Goal: Task Accomplishment & Management: Use online tool/utility

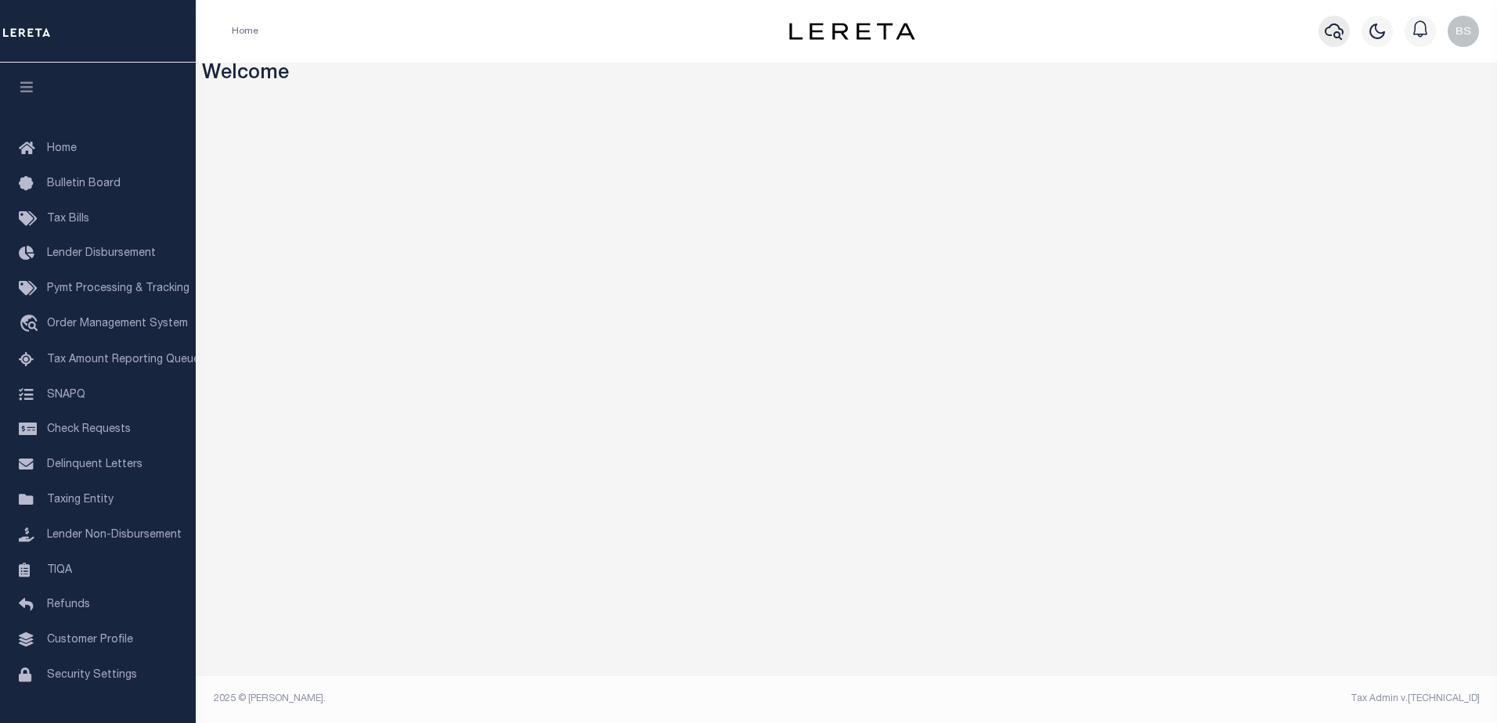
click at [1336, 26] on icon "button" at bounding box center [1334, 31] width 19 height 16
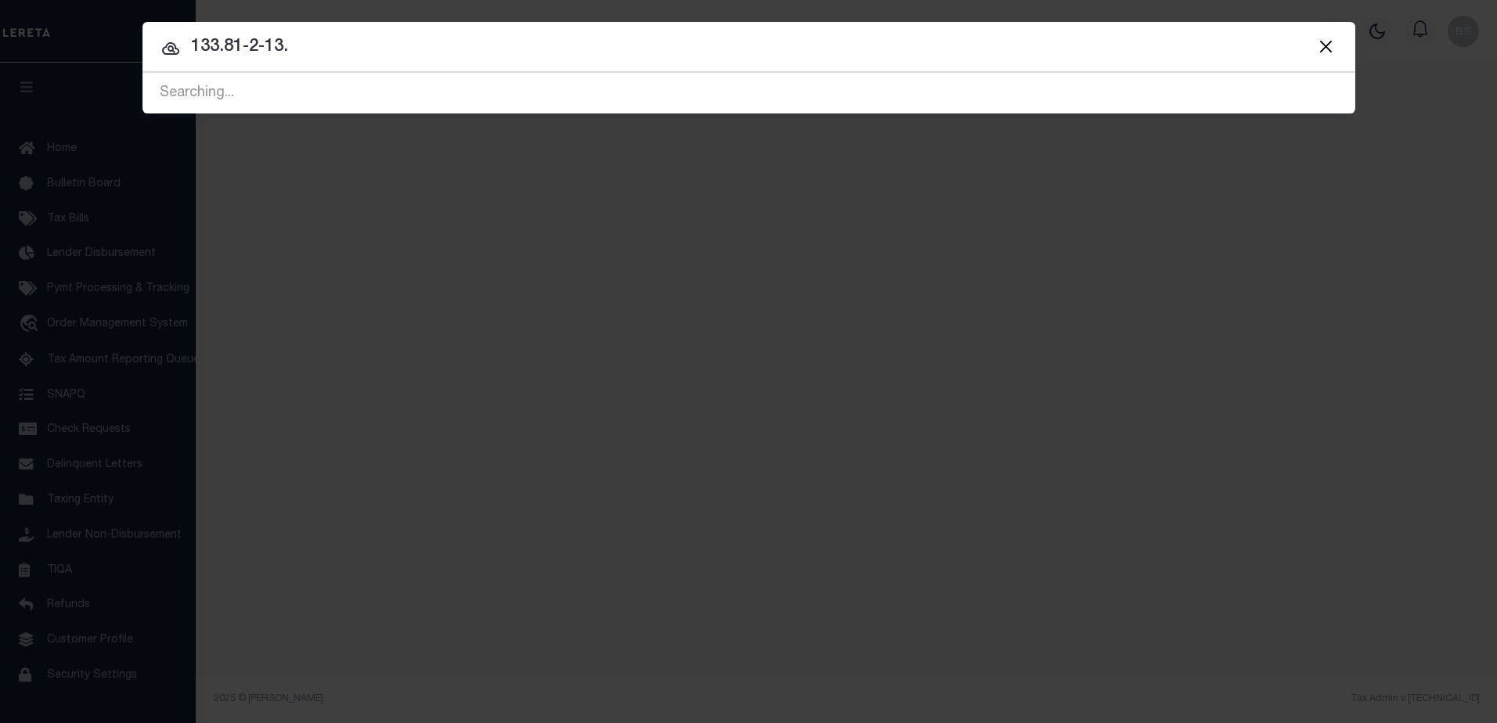
type input "133.81-2-13."
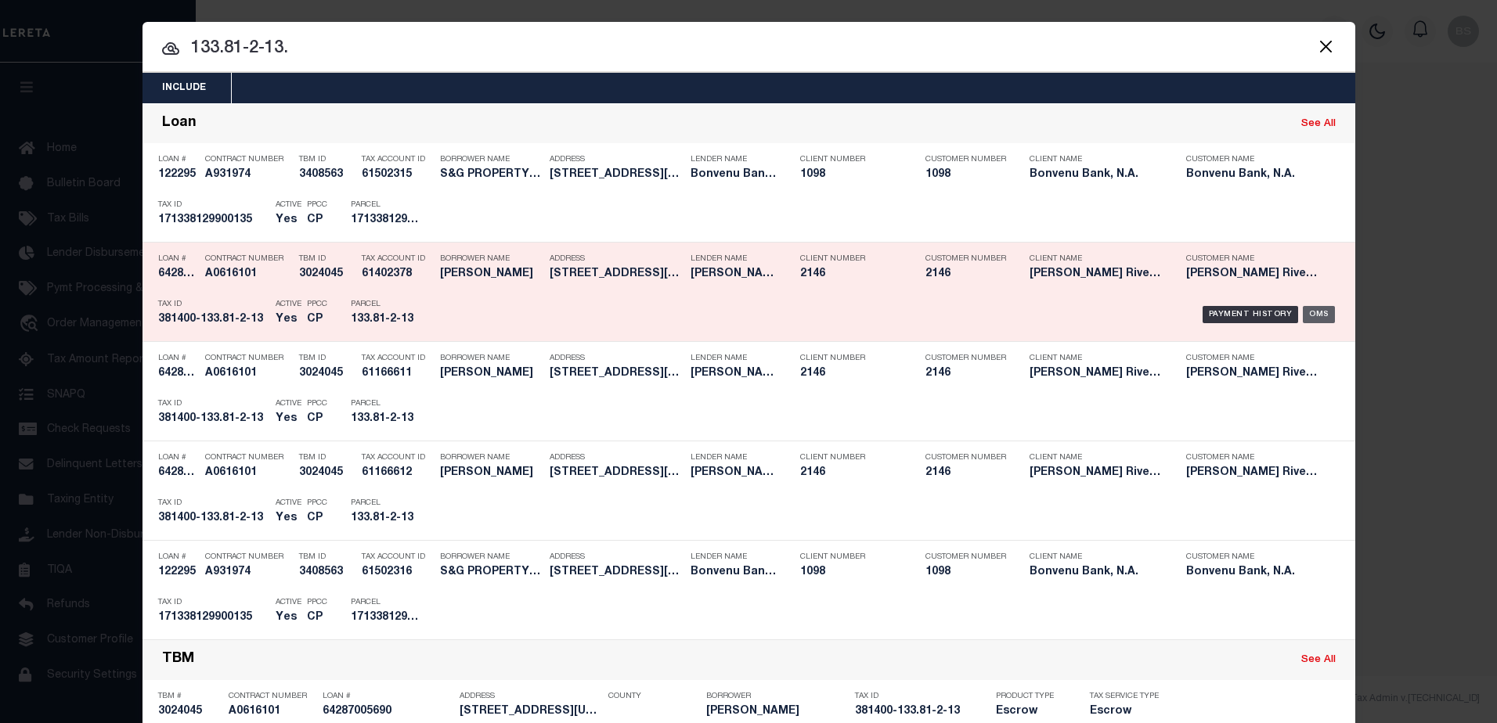
click at [1311, 314] on div "OMS" at bounding box center [1319, 314] width 32 height 17
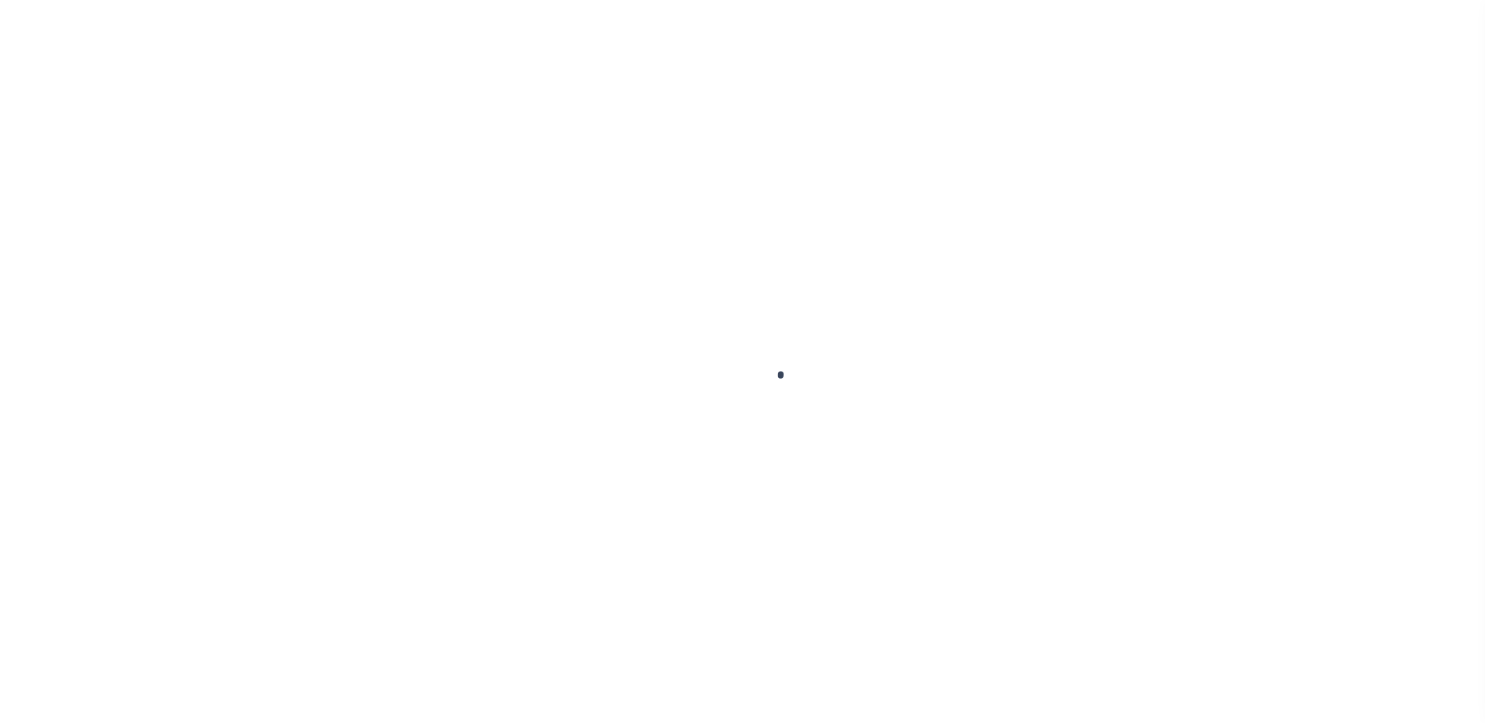
type input "64287005690"
type input "[PERSON_NAME]"
select select
select select "Escrow"
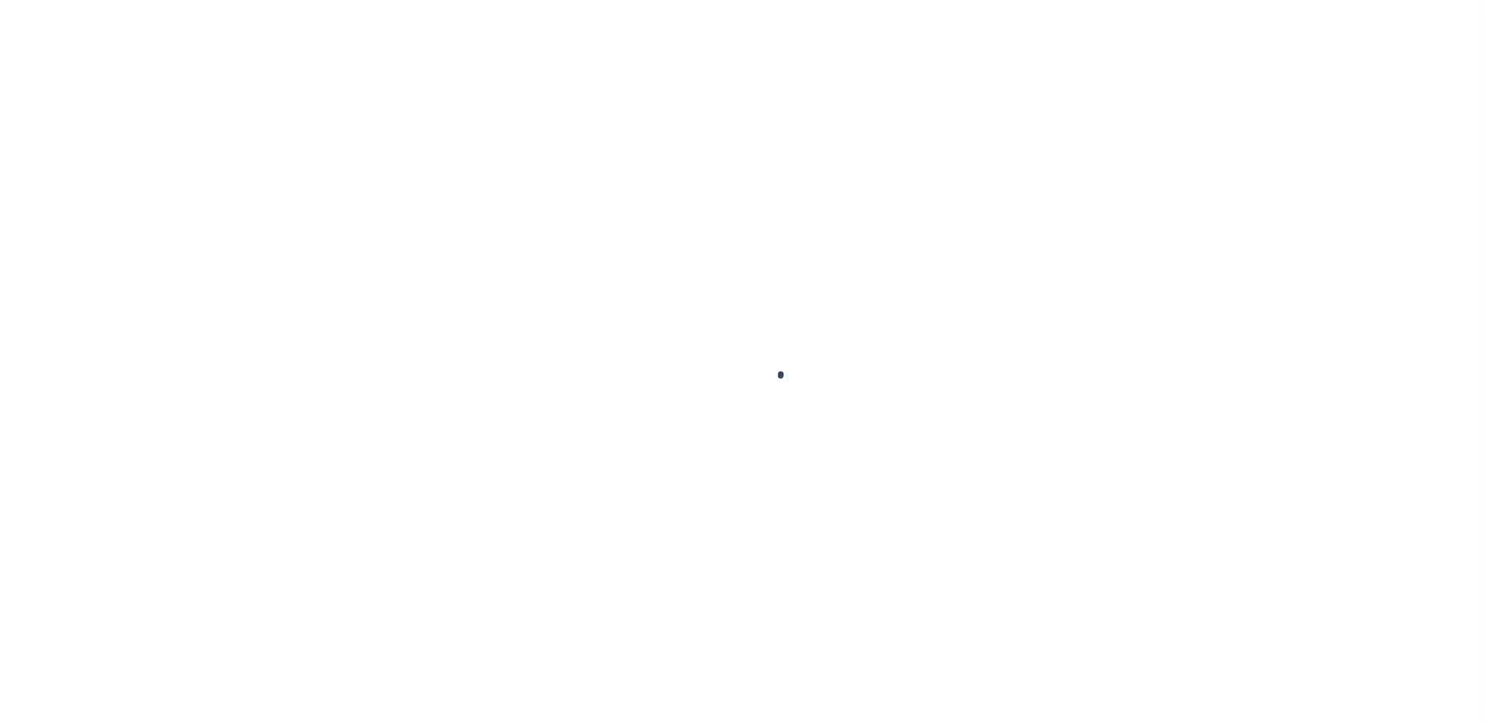
type input "[STREET_ADDRESS][US_STATE]"
type input "133.81-2-12.2 & 133.81-2-13"
type input "Rensselaer NY 12144"
type input "NY"
type textarea "Please note 2 parcels"
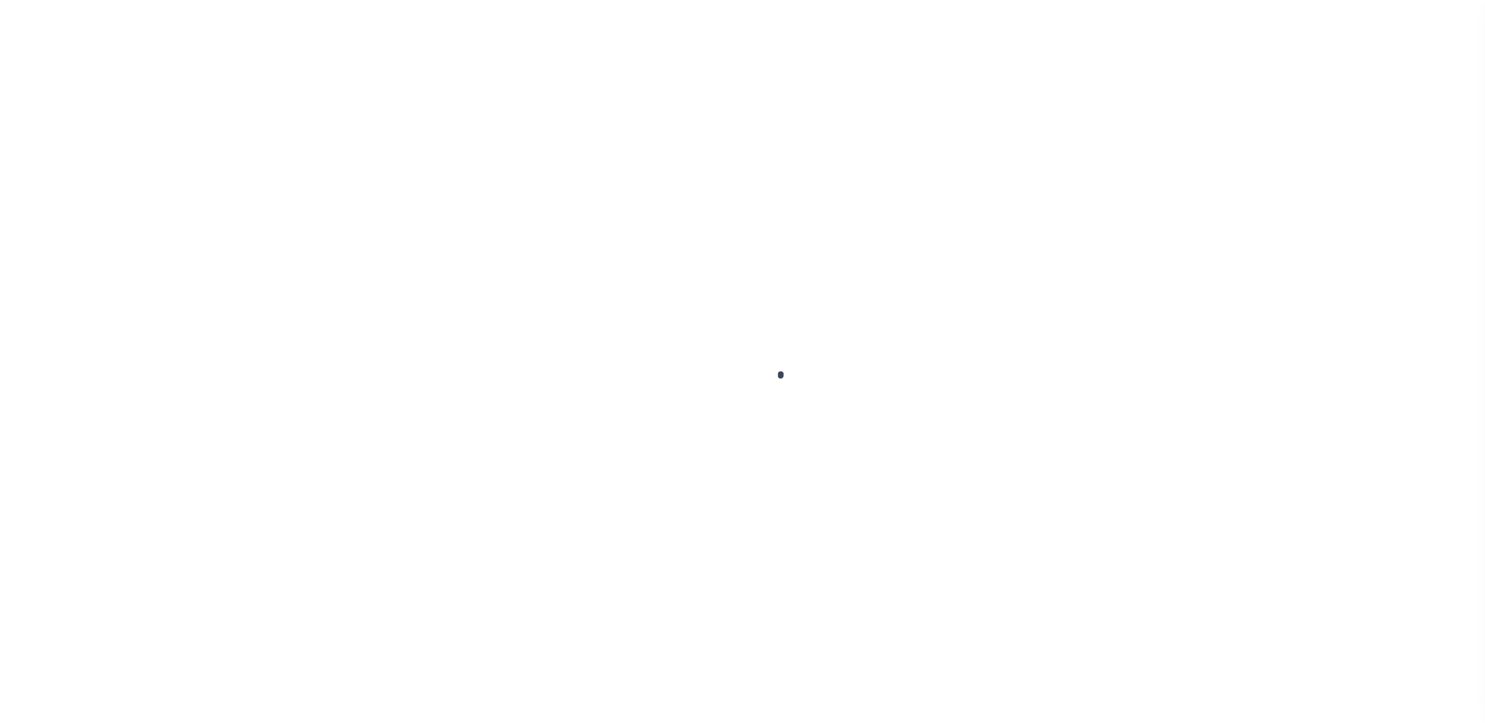
select select "3211"
select select
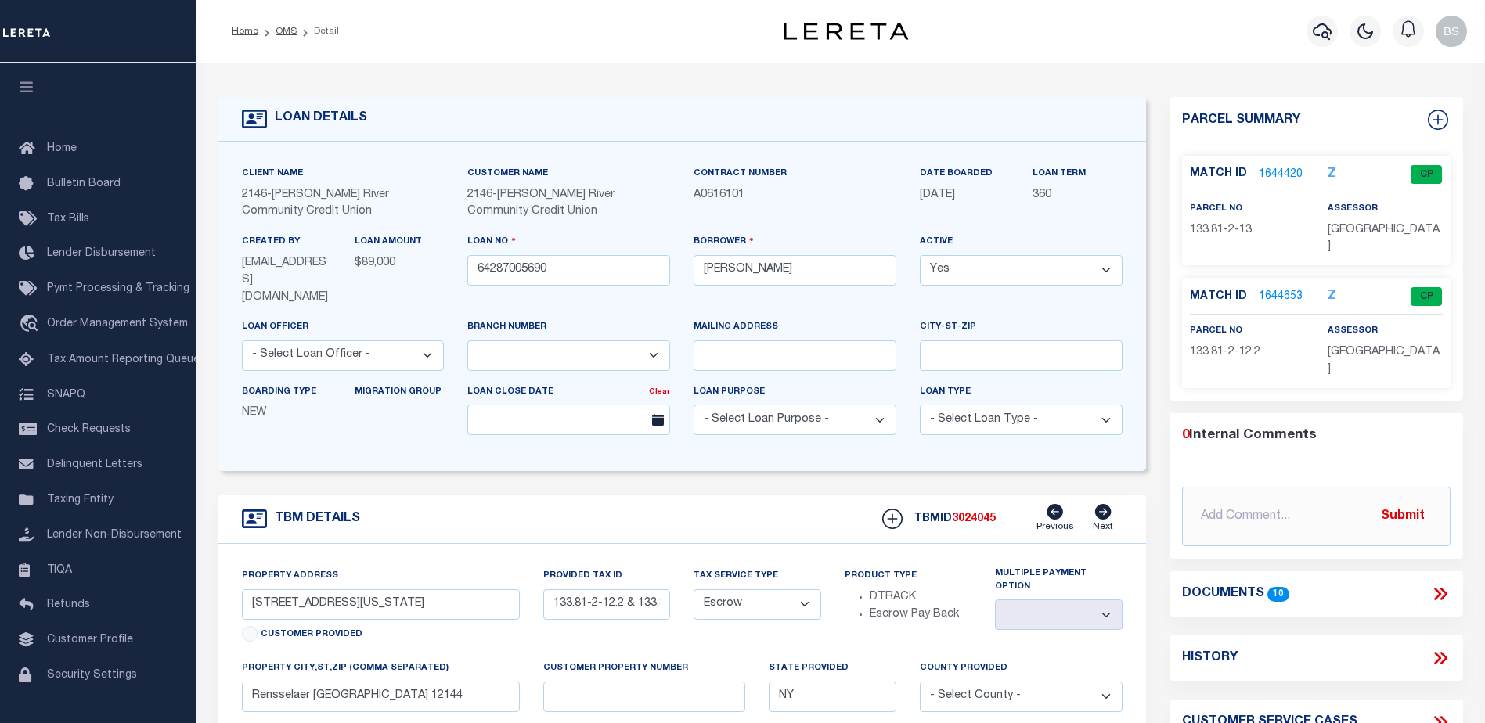
click at [1281, 170] on link "1644420" at bounding box center [1281, 175] width 44 height 16
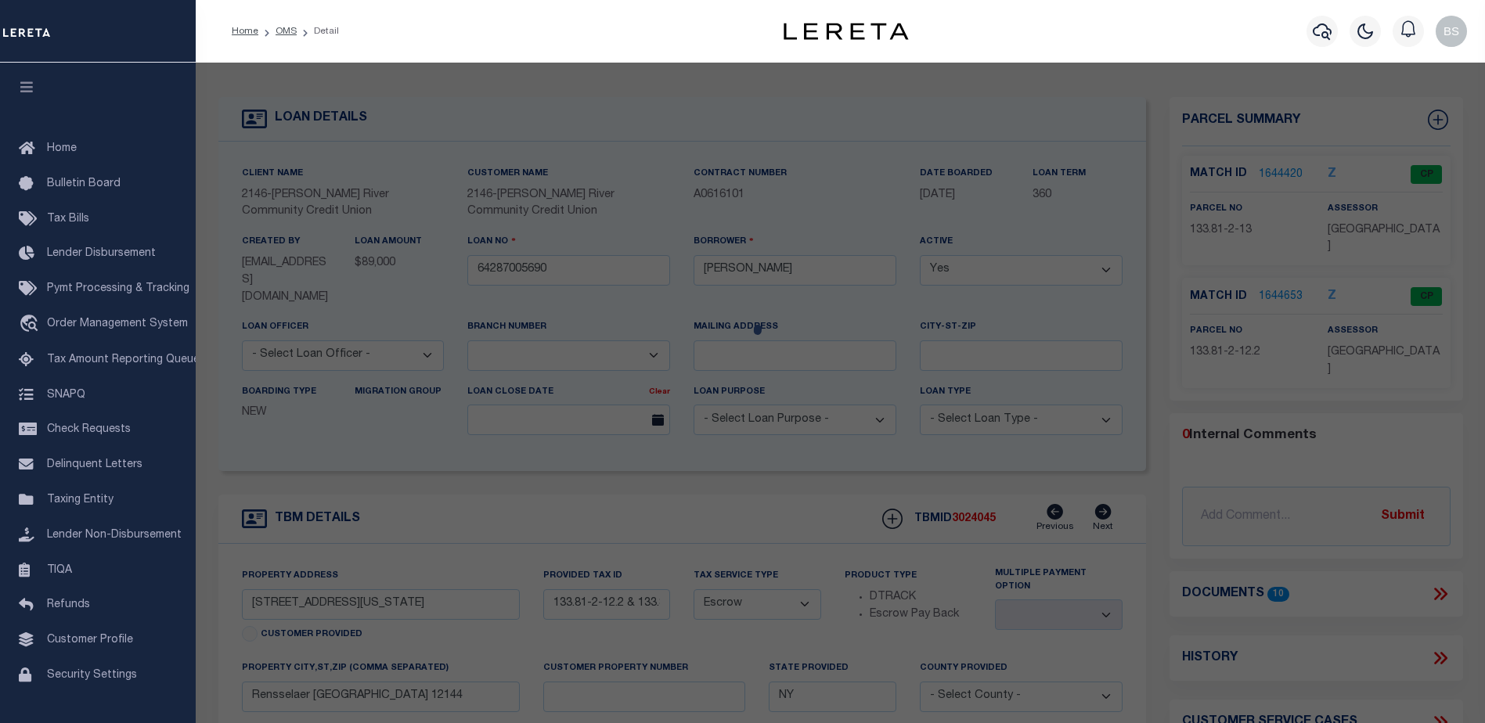
checkbox input "false"
select select "CP"
type input "MALMSTROM JENNIFER L"
select select
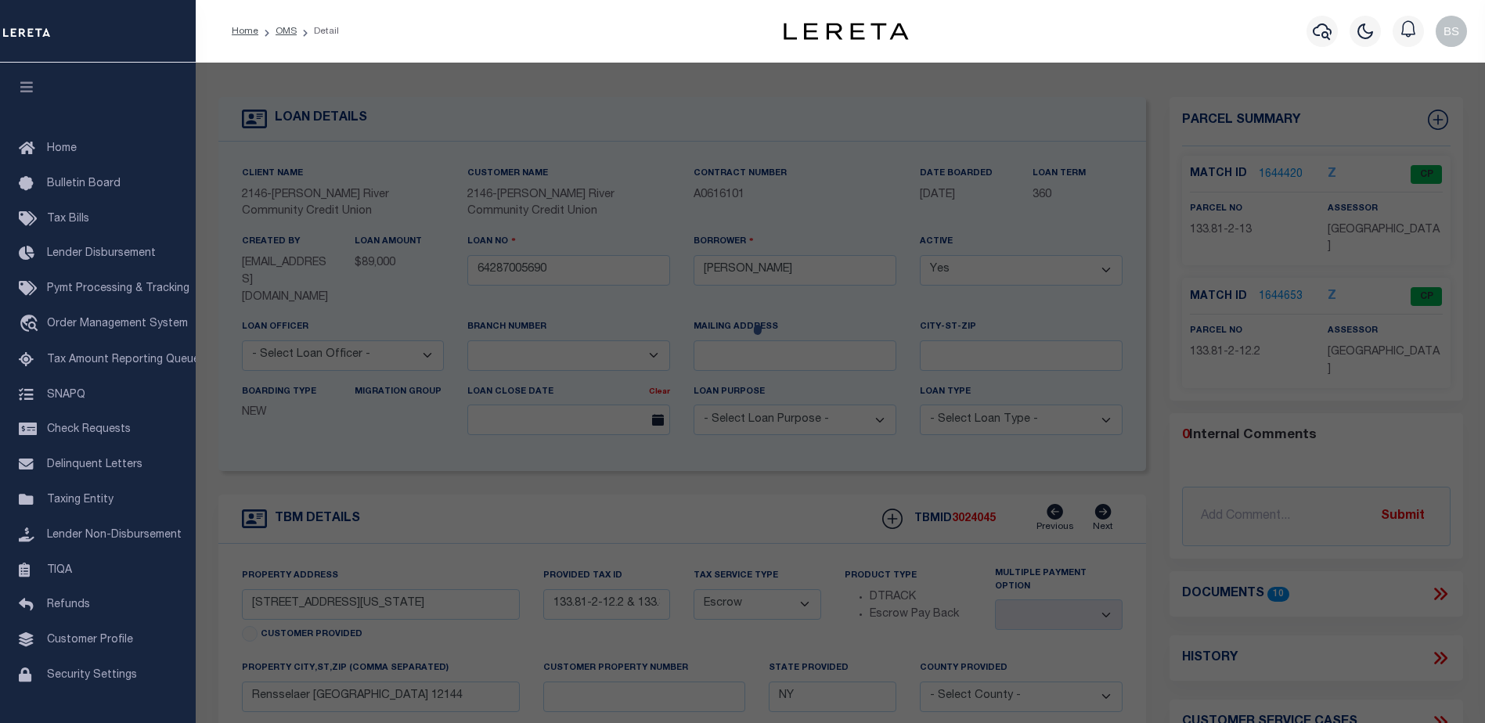
type input "[STREET_ADDRESS][US_STATE]"
checkbox input "false"
type input "RENSSELAER NY 12144"
type textarea "ACRE 0.12"
type textarea "Completed as per given text legal."
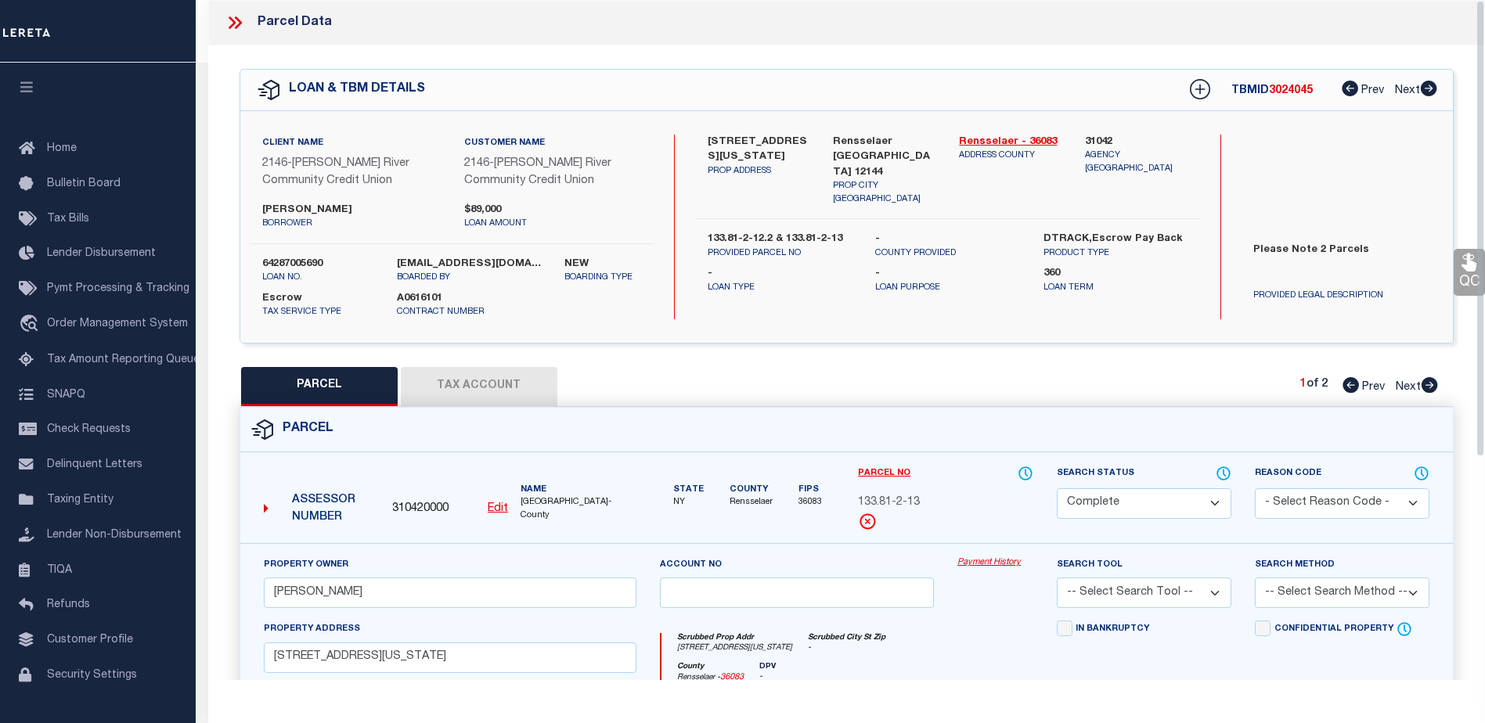
click at [990, 567] on link "Payment History" at bounding box center [996, 563] width 76 height 13
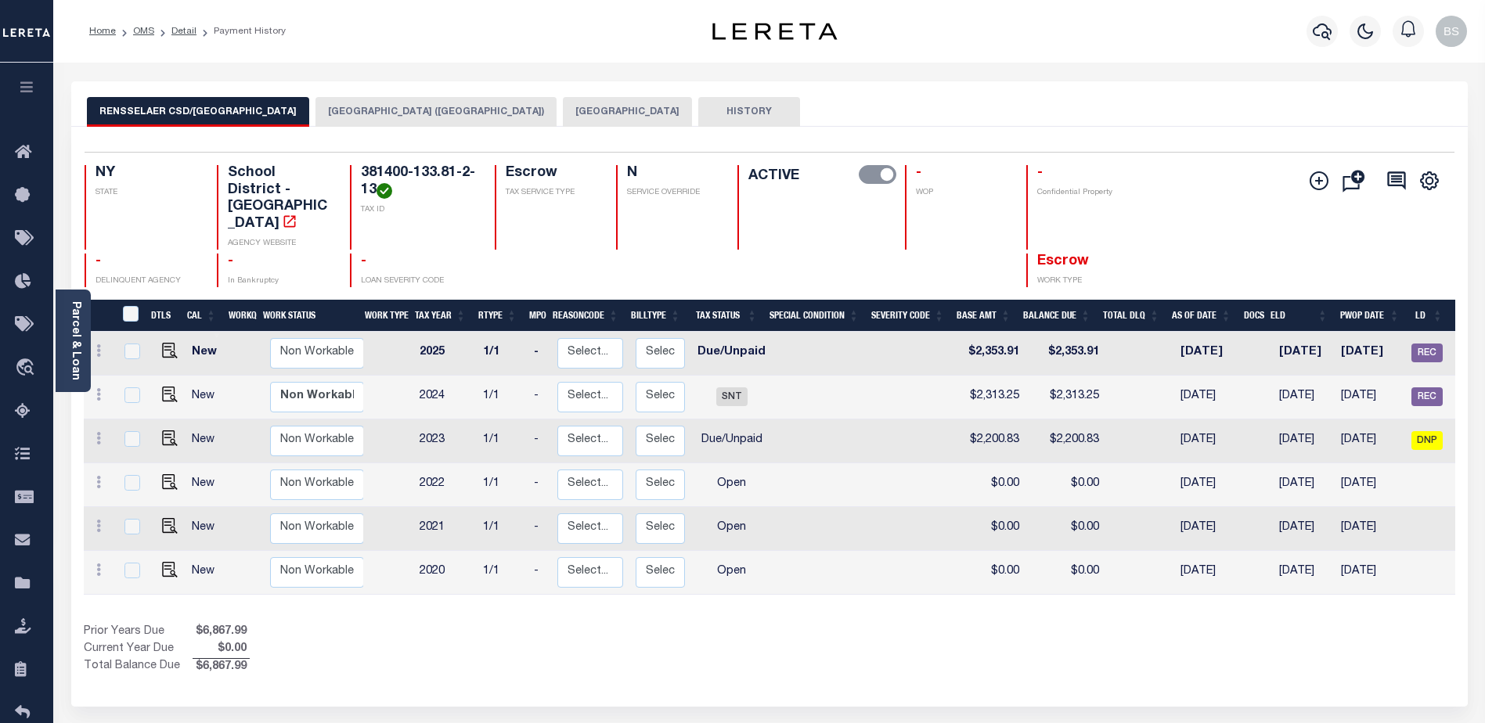
click at [563, 112] on button "RENSSELAER CITY" at bounding box center [627, 112] width 129 height 30
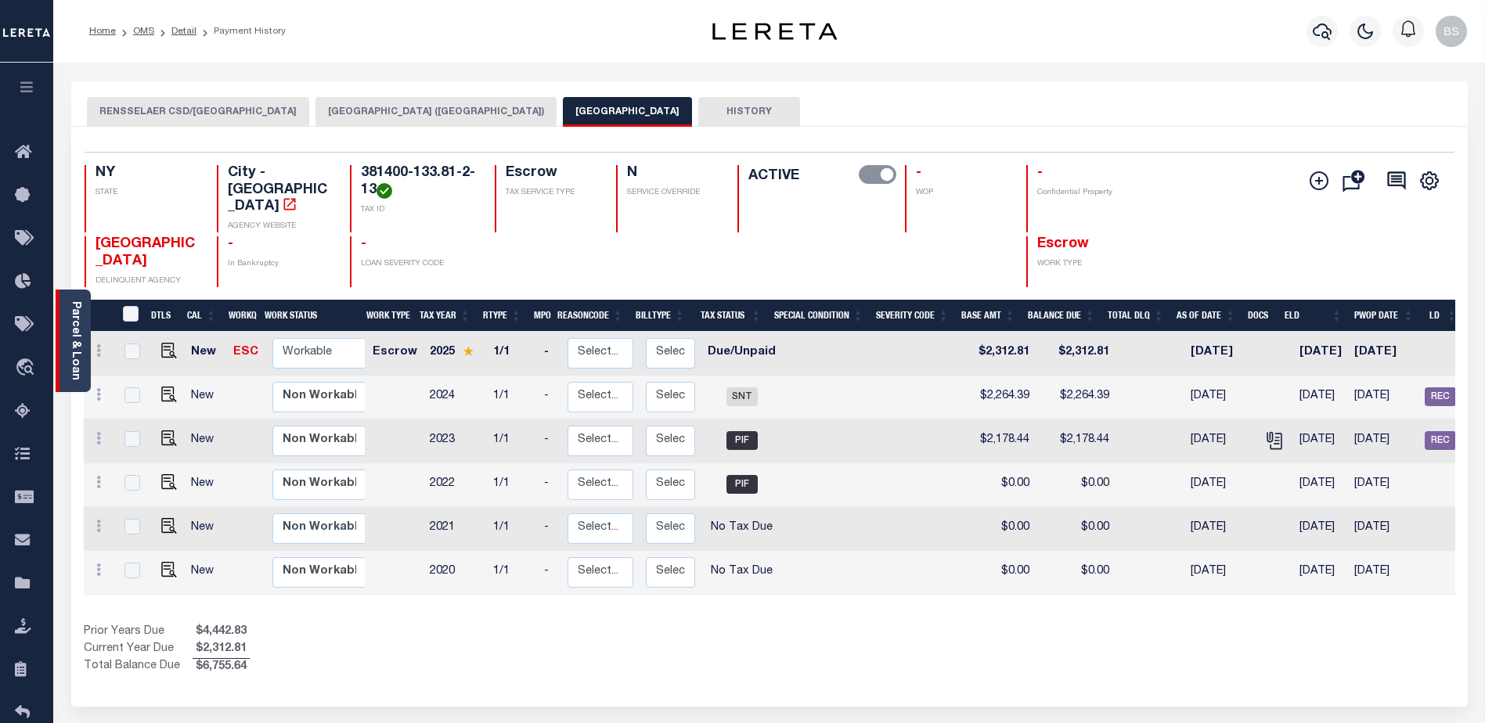
click at [81, 326] on link "Parcel & Loan" at bounding box center [75, 340] width 11 height 79
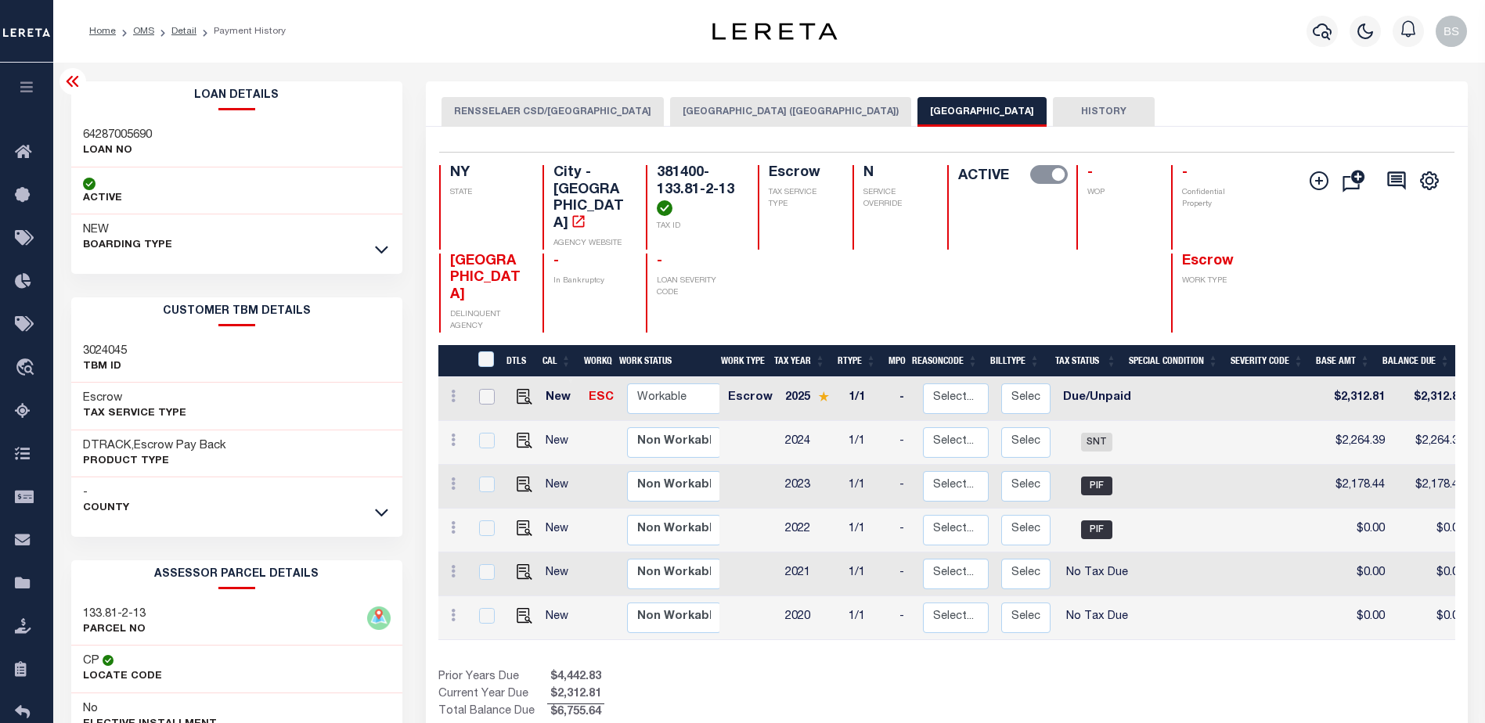
click at [485, 389] on input "checkbox" at bounding box center [487, 397] width 16 height 16
checkbox input "true"
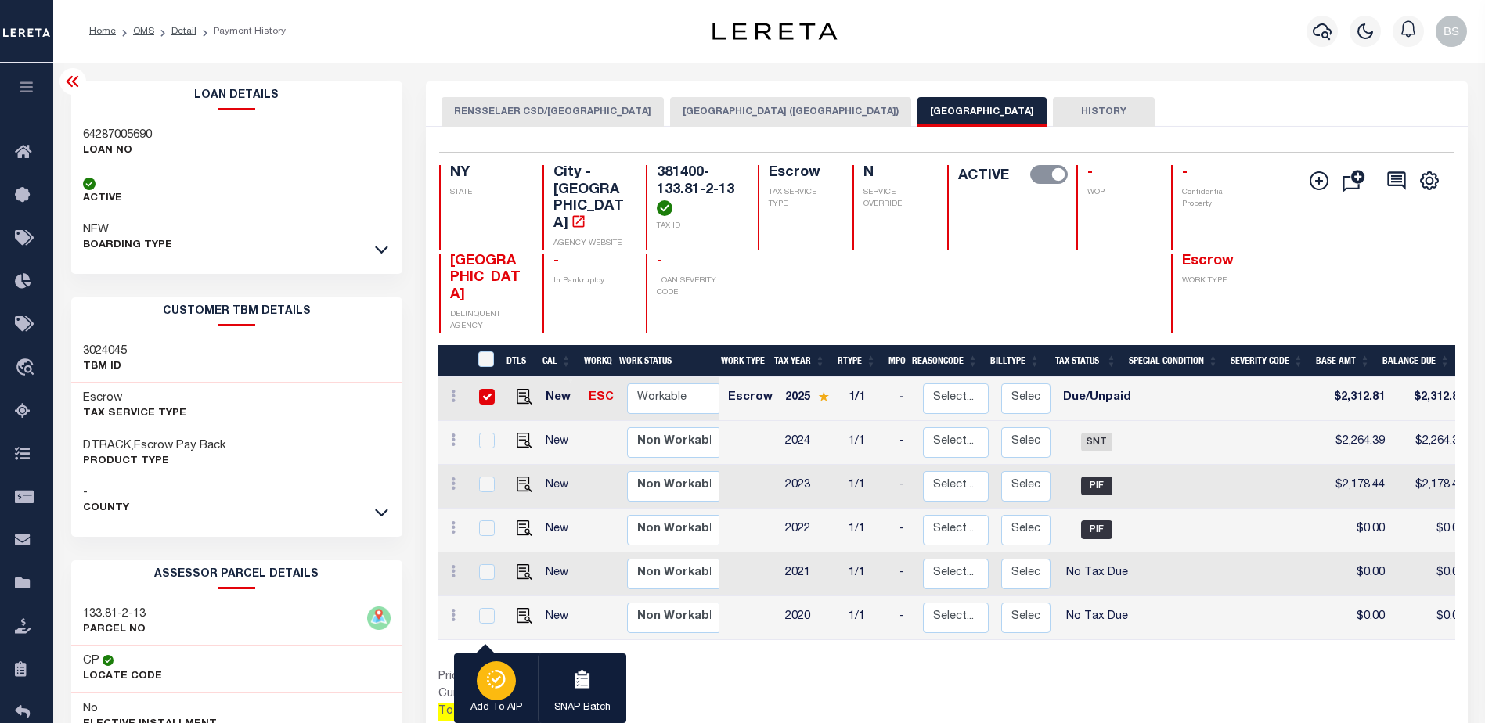
click at [503, 702] on p "Add To AIP" at bounding box center [497, 709] width 52 height 16
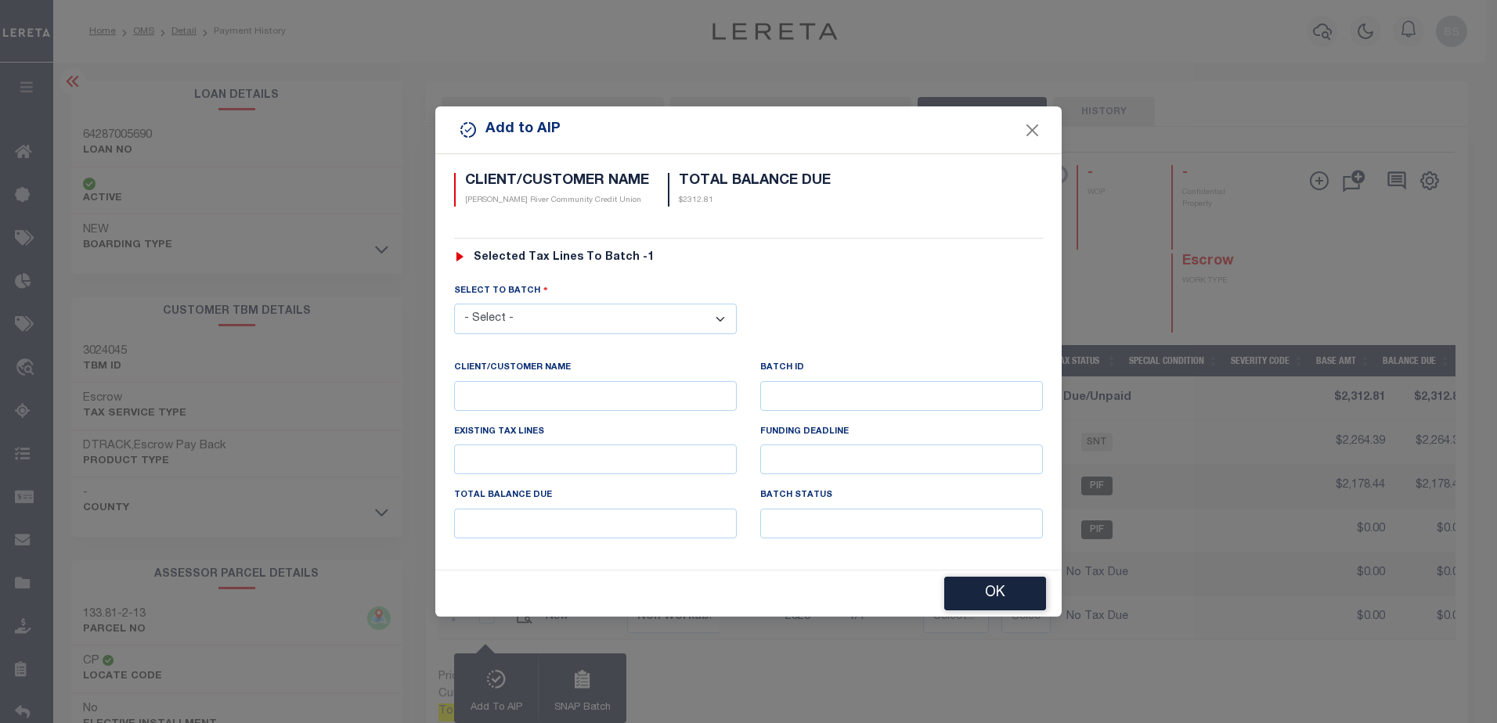
click at [609, 313] on select "- Select - 43245 45663" at bounding box center [595, 319] width 283 height 31
select select "45663"
click at [454, 304] on select "- Select - 43245 45663" at bounding box center [595, 319] width 283 height 31
click at [999, 590] on button "OK" at bounding box center [995, 595] width 102 height 34
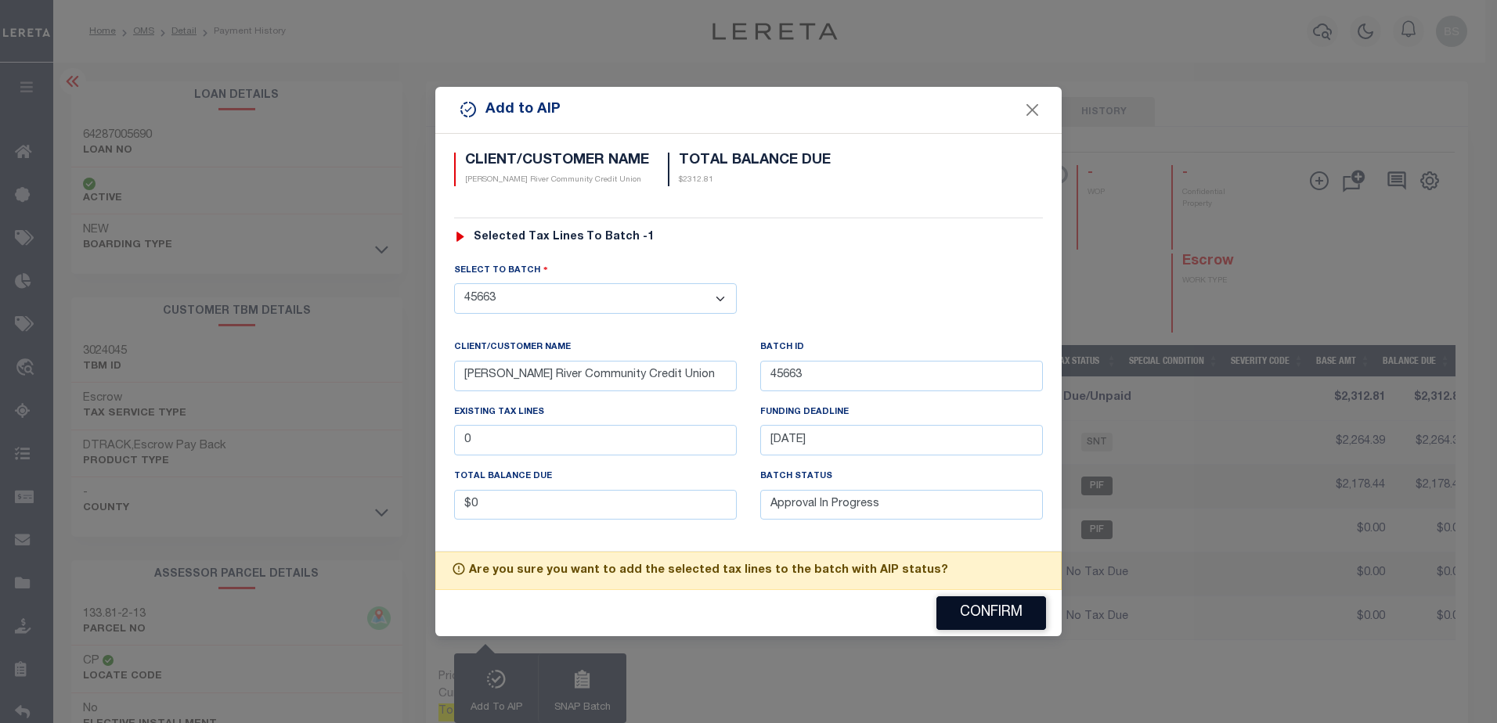
click at [955, 615] on button "Confirm" at bounding box center [991, 614] width 110 height 34
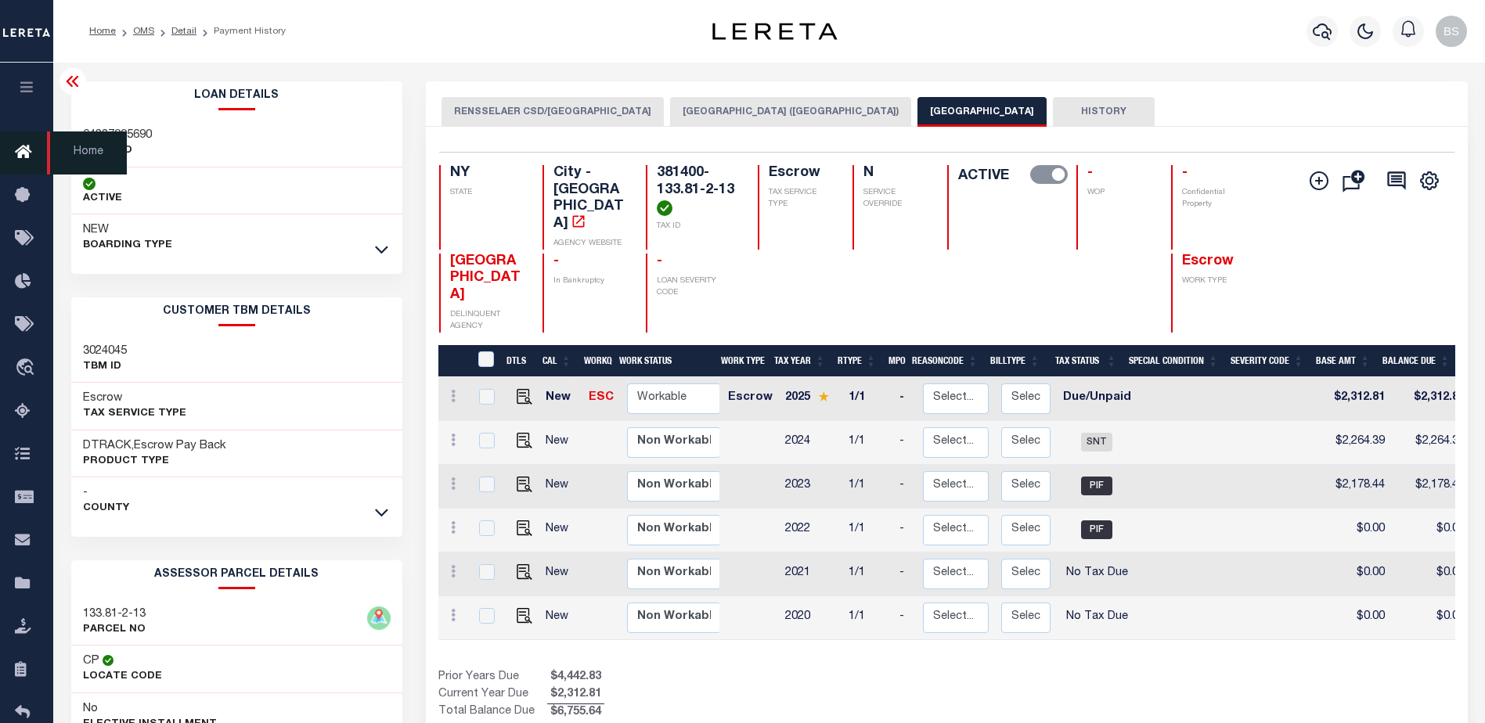
click at [21, 154] on icon at bounding box center [27, 153] width 25 height 20
